Goal: Information Seeking & Learning: Learn about a topic

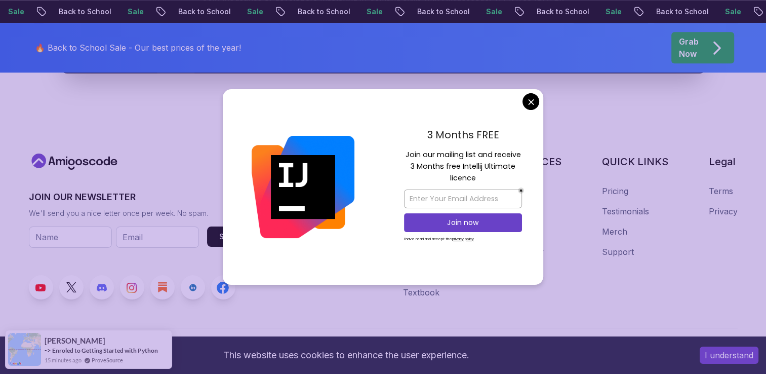
scroll to position [1202, 0]
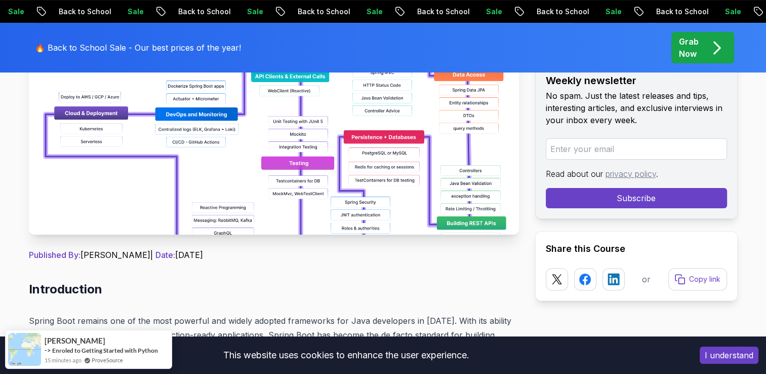
scroll to position [251, 0]
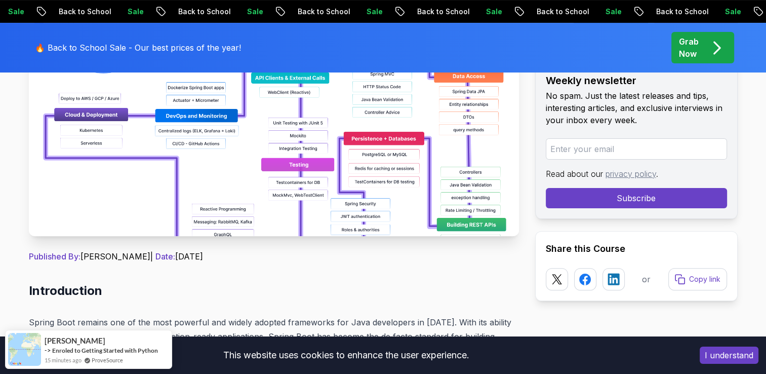
click at [311, 132] on img at bounding box center [274, 122] width 490 height 228
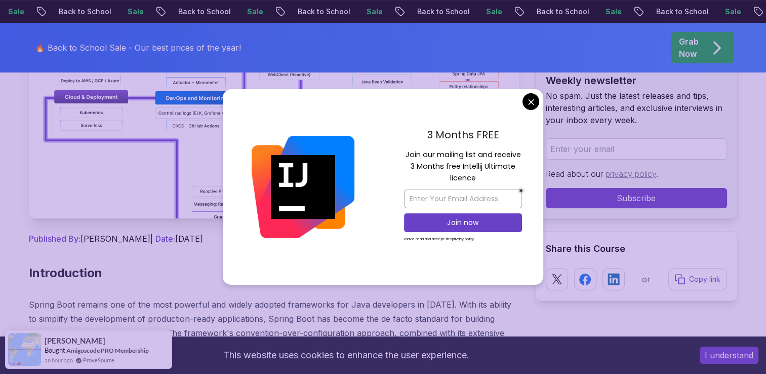
scroll to position [274, 0]
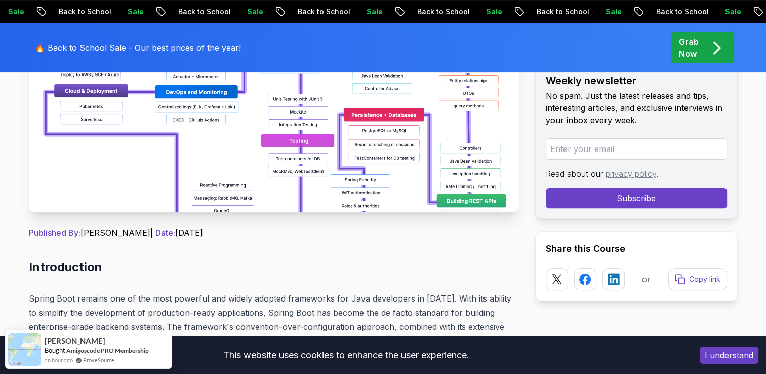
click at [375, 144] on img at bounding box center [274, 98] width 490 height 228
drag, startPoint x: 375, startPoint y: 144, endPoint x: 292, endPoint y: 150, distance: 82.8
click at [292, 150] on img at bounding box center [274, 98] width 490 height 228
